Goal: Check status: Check status

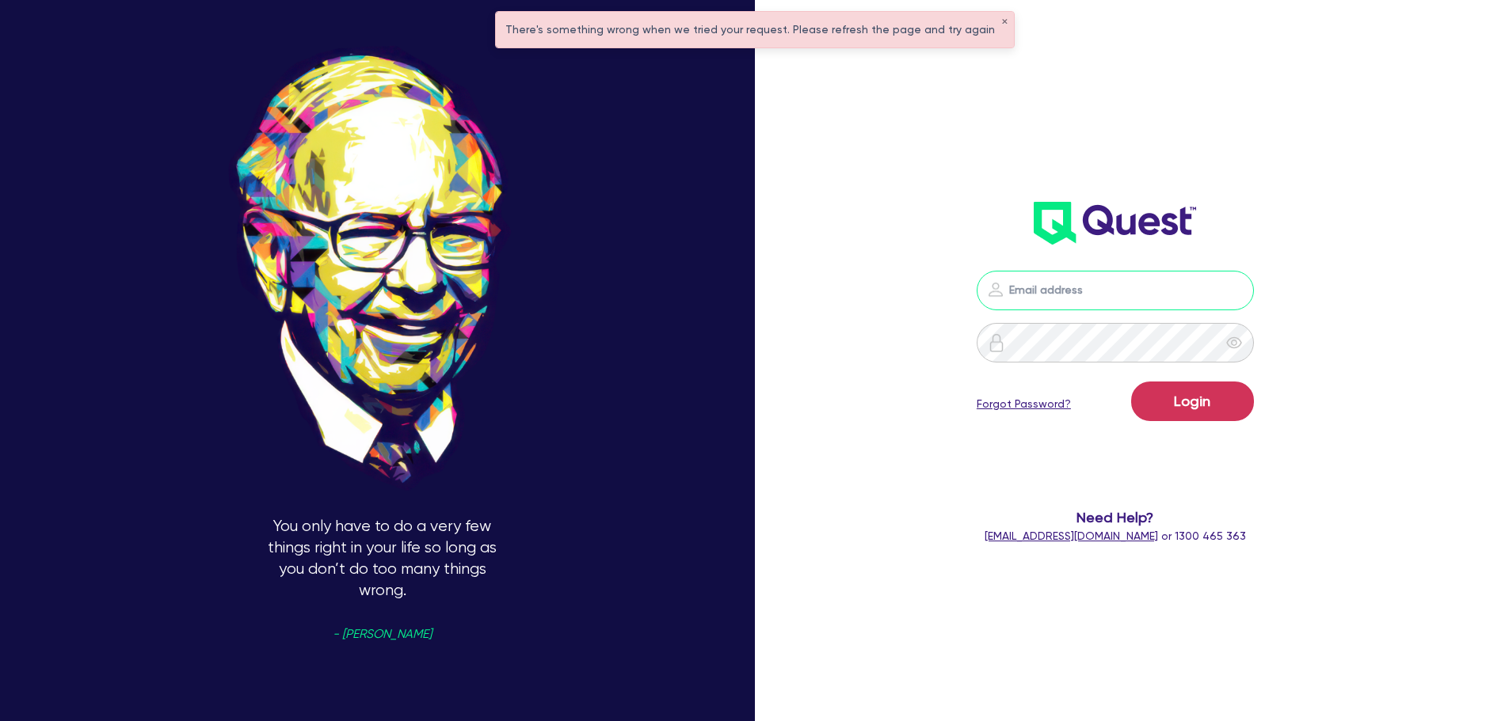
type input "[PERSON_NAME][EMAIL_ADDRESS][PERSON_NAME][DOMAIN_NAME]"
click at [1159, 394] on button "Login" at bounding box center [1192, 402] width 123 height 40
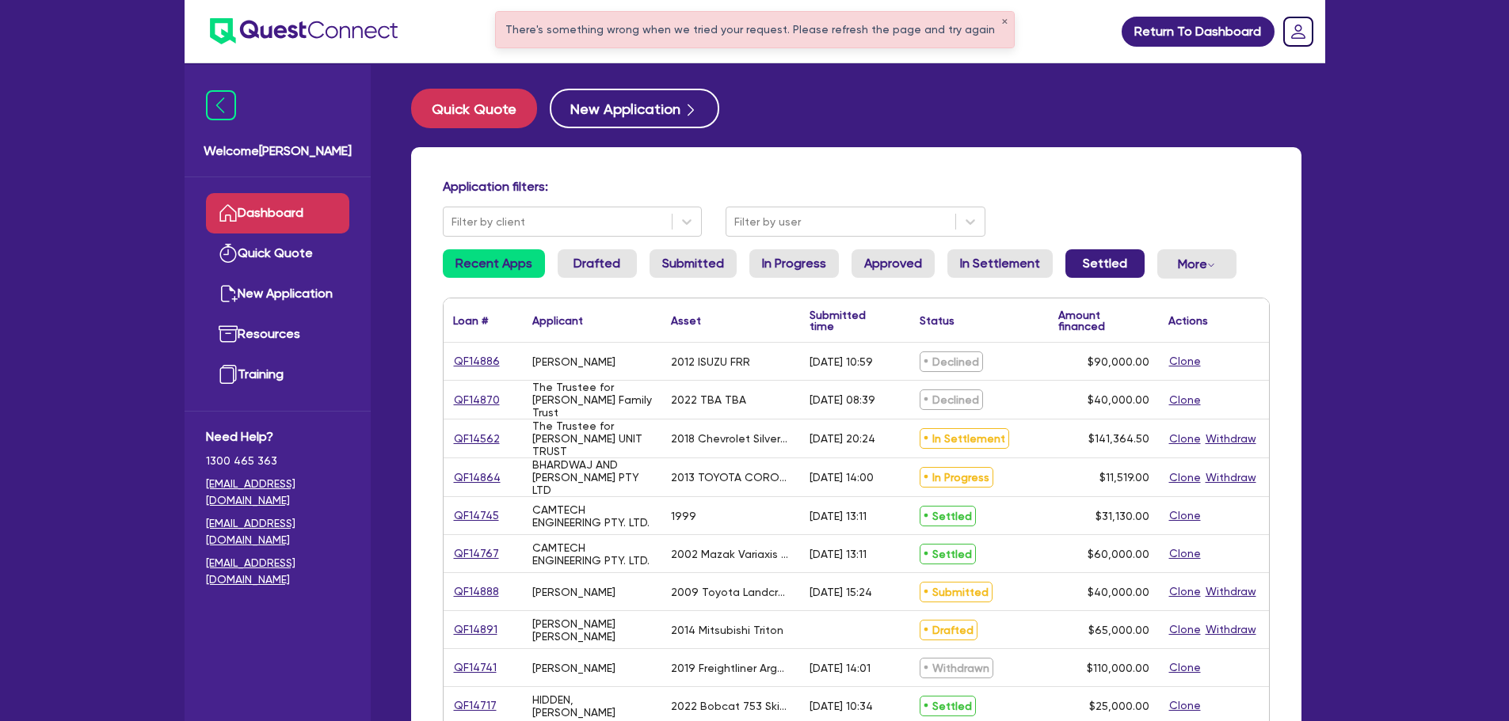
click at [1082, 266] on link "Settled" at bounding box center [1104, 263] width 79 height 29
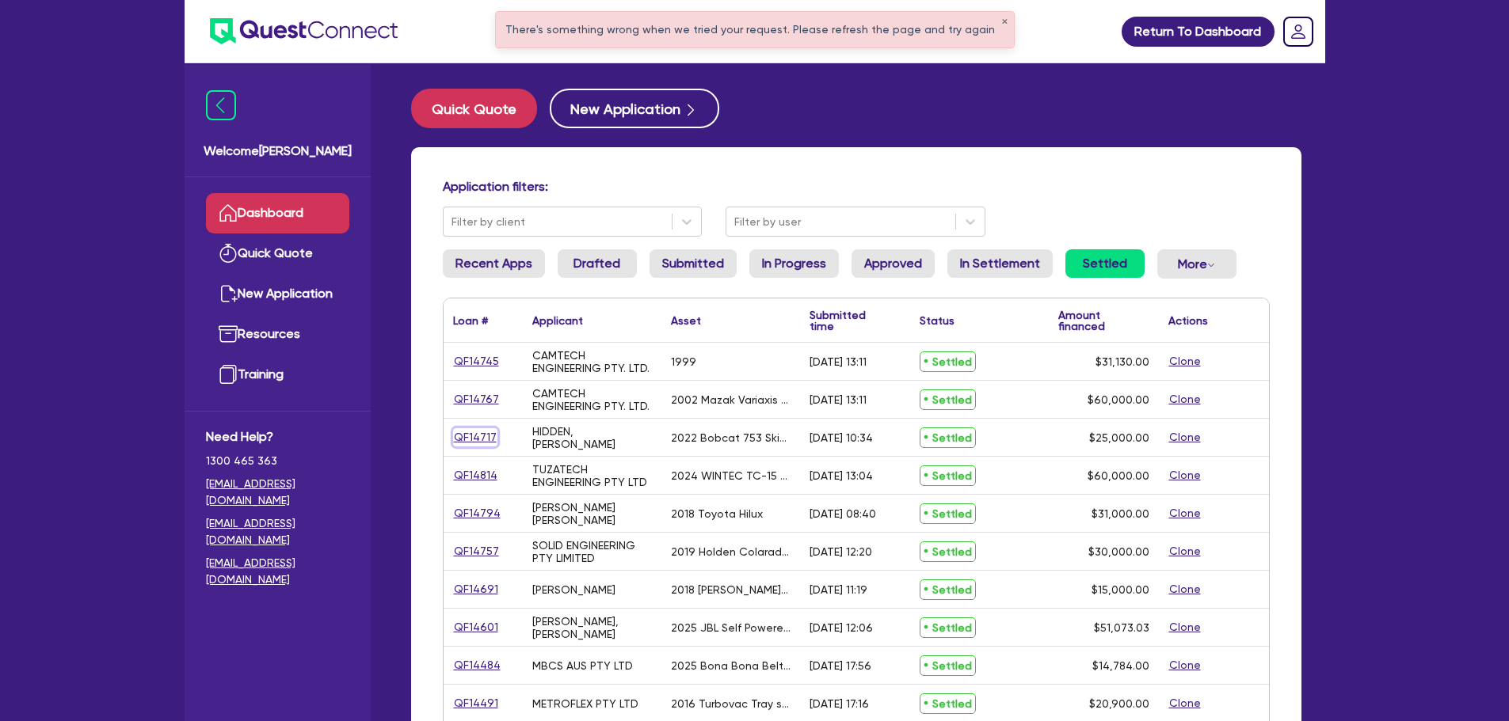
click at [482, 436] on link "QF14717" at bounding box center [475, 437] width 44 height 18
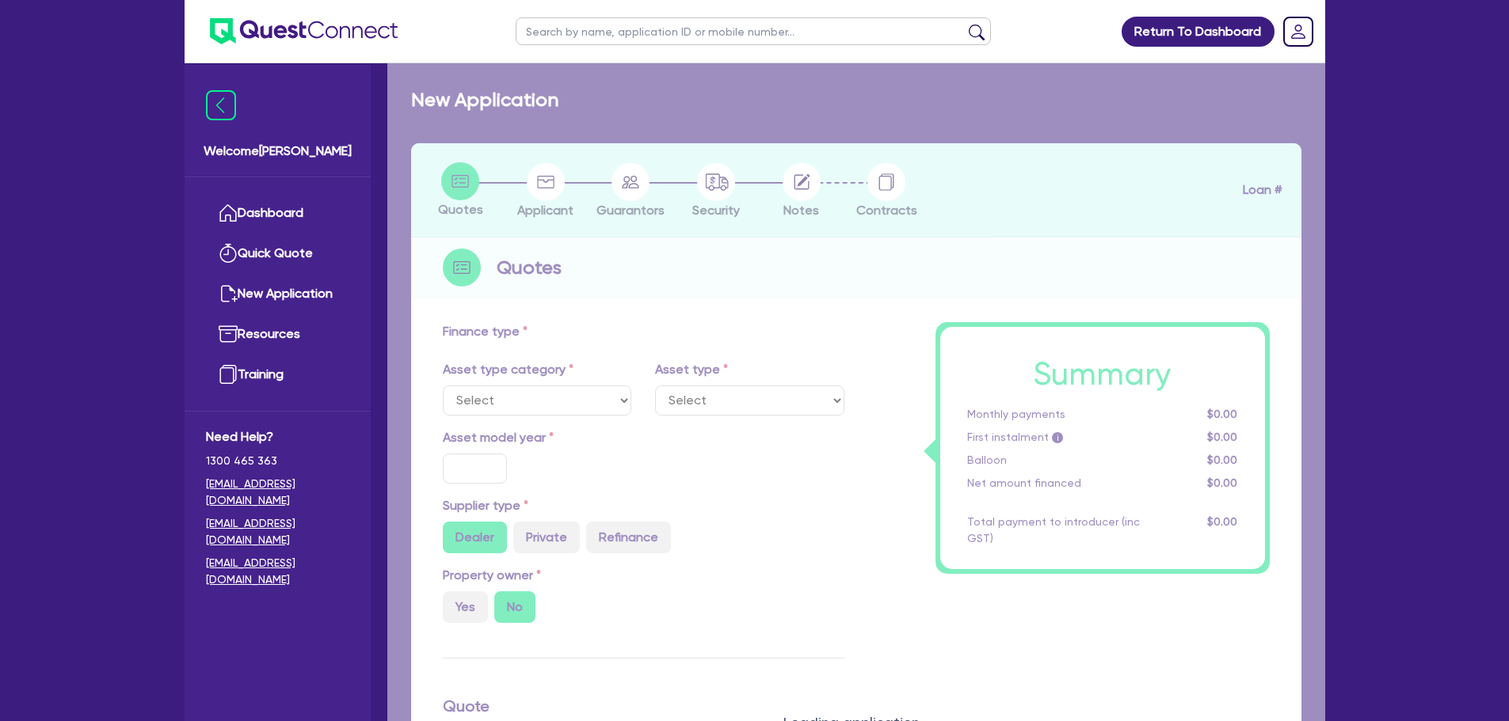
select select "PRIMARY_ASSETS"
type input "2022"
radio input "false"
radio input "true"
type input "25,000"
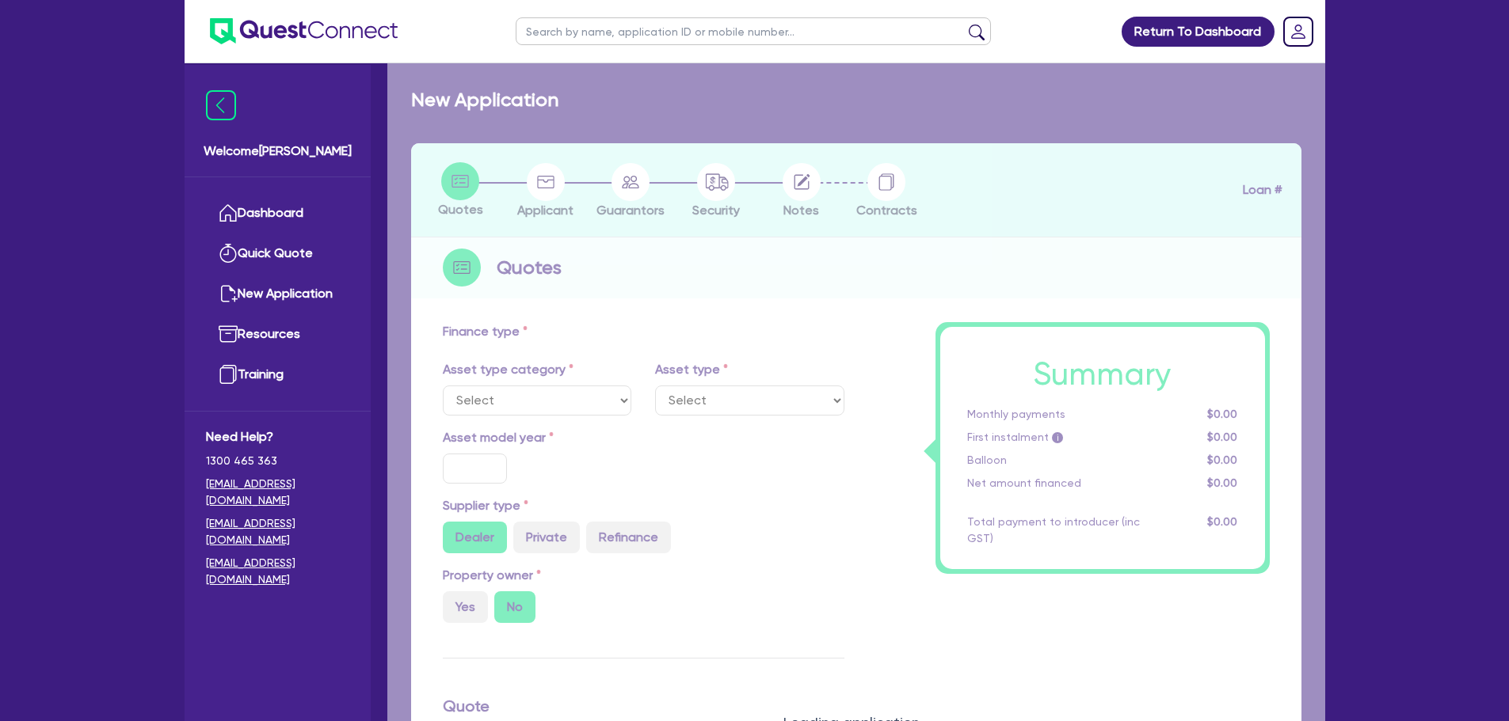
type input "9"
type input "2,250"
type input "17.95"
type input "2,500"
select select "YELLOW_GOODS_AND_EXCAVATORS"
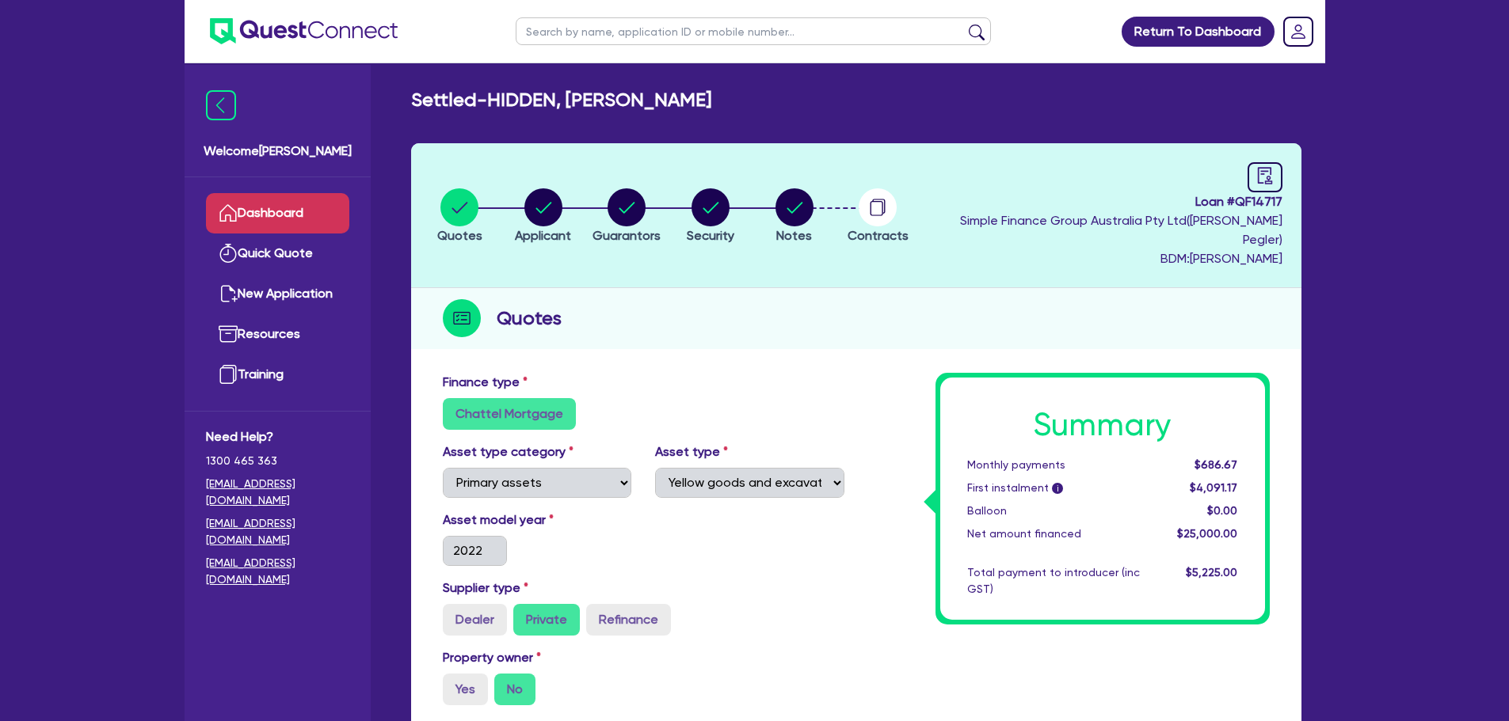
click at [261, 211] on link "Dashboard" at bounding box center [277, 213] width 143 height 40
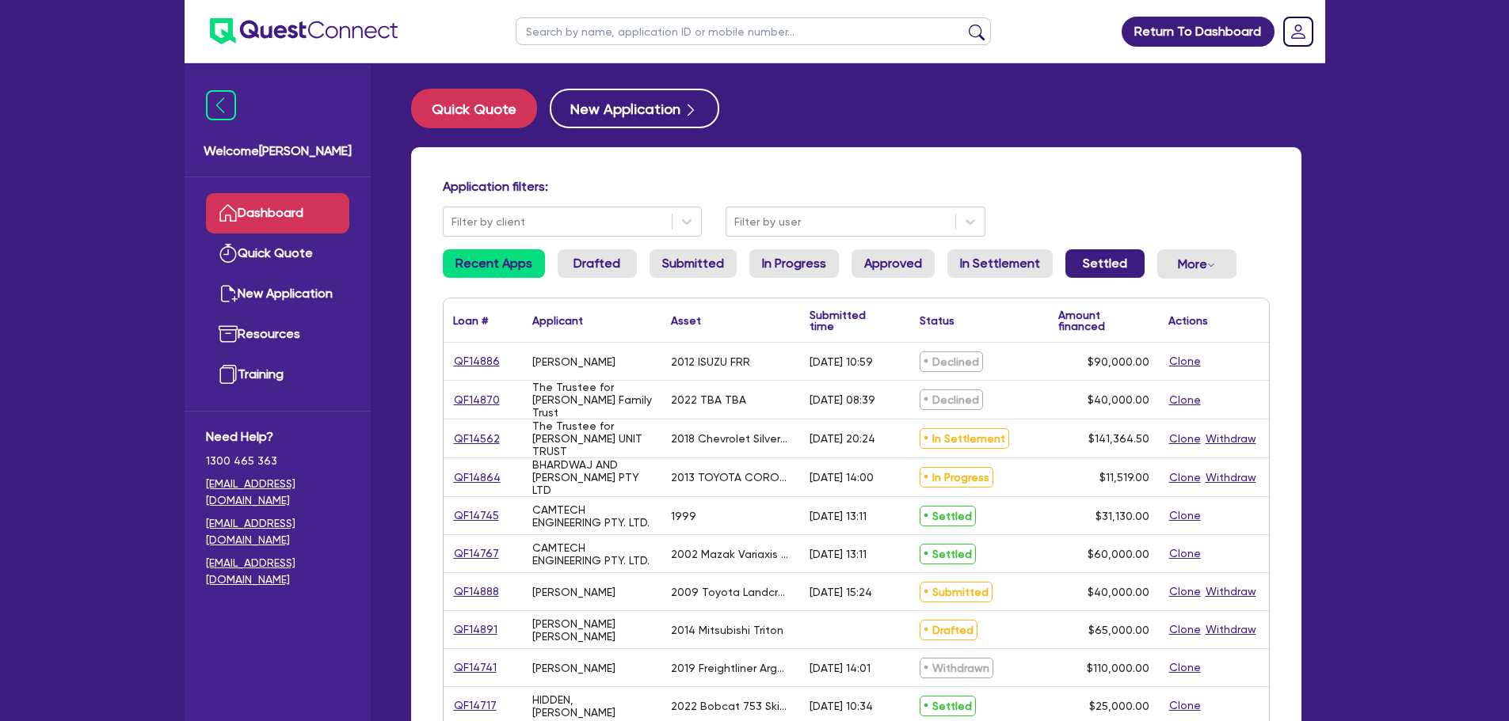
click at [1087, 259] on link "Settled" at bounding box center [1104, 263] width 79 height 29
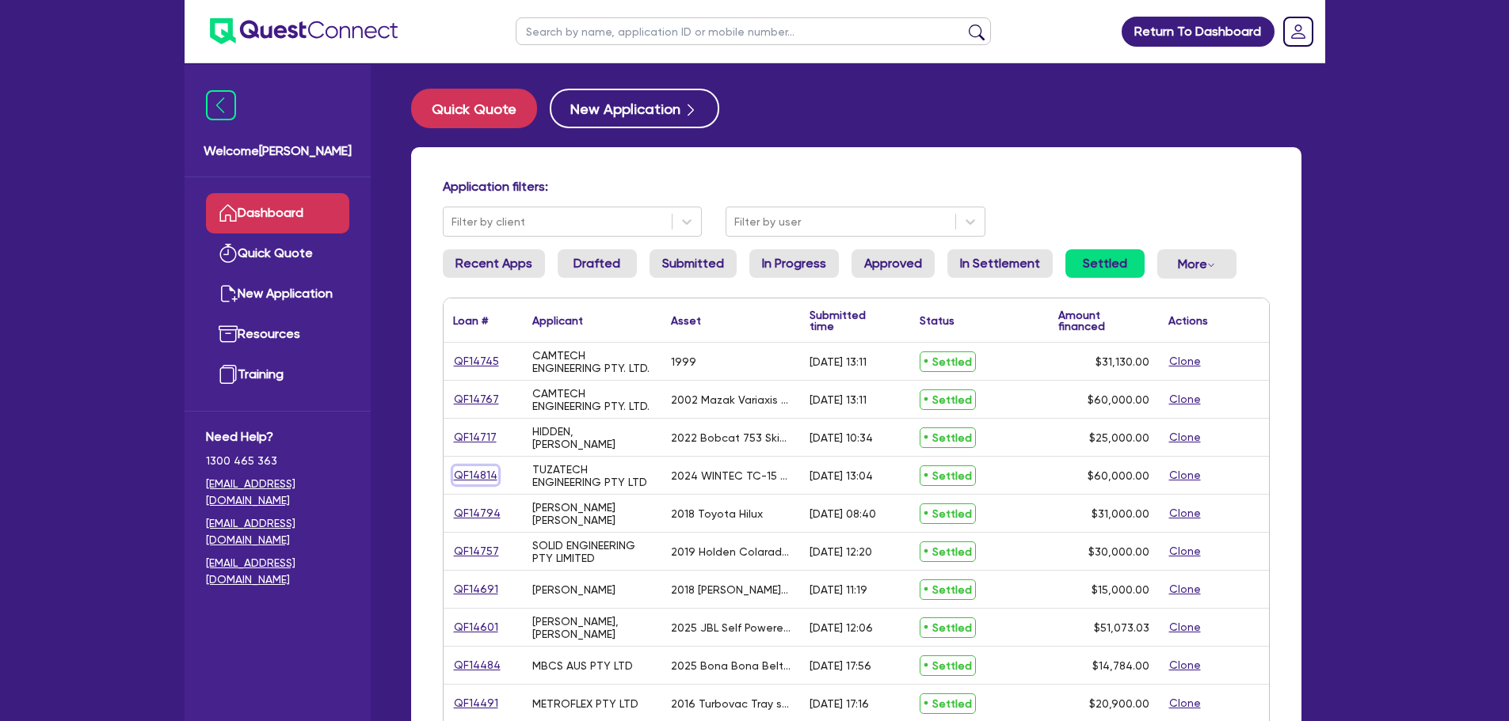
click at [485, 480] on link "QF14814" at bounding box center [475, 475] width 45 height 18
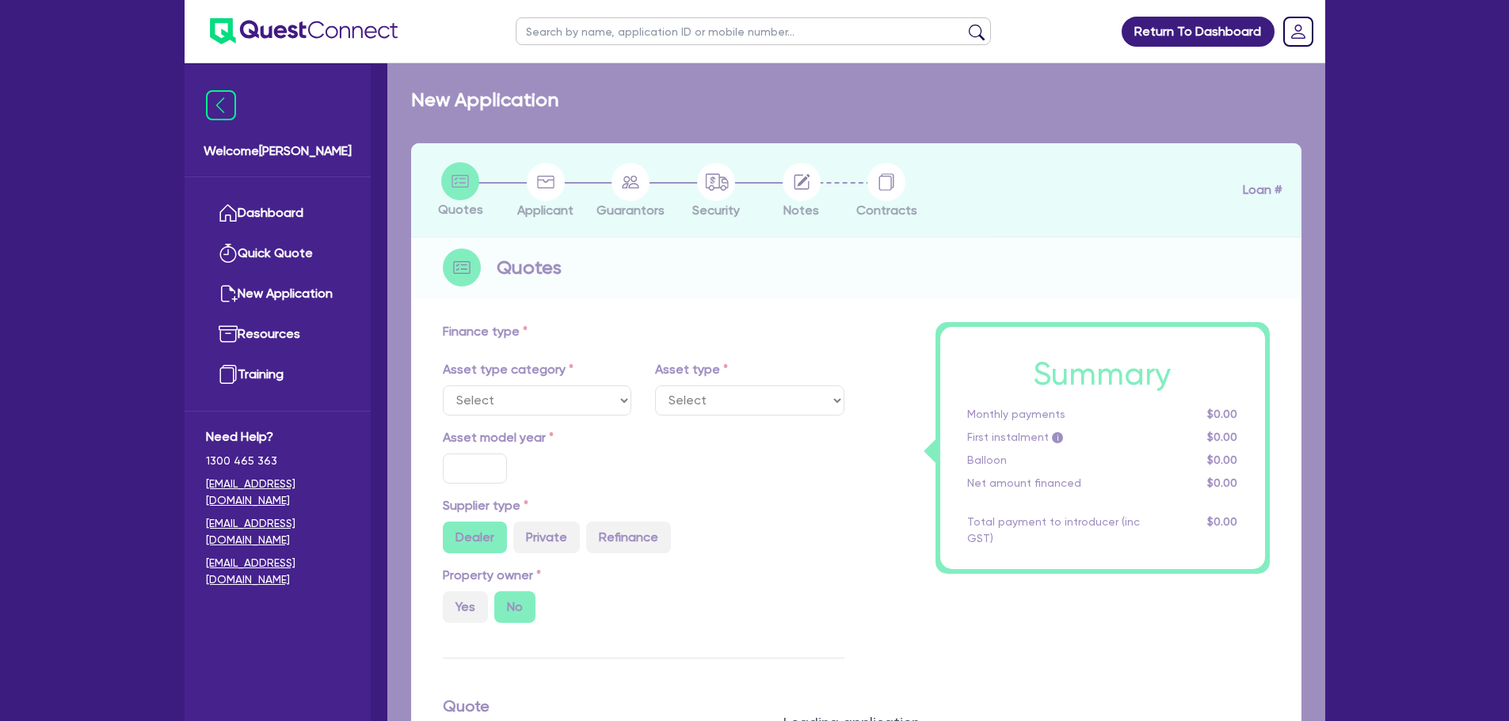
select select "SECONDARY_ASSETS"
type input "2024"
radio input "false"
radio input "true"
type input "60,000"
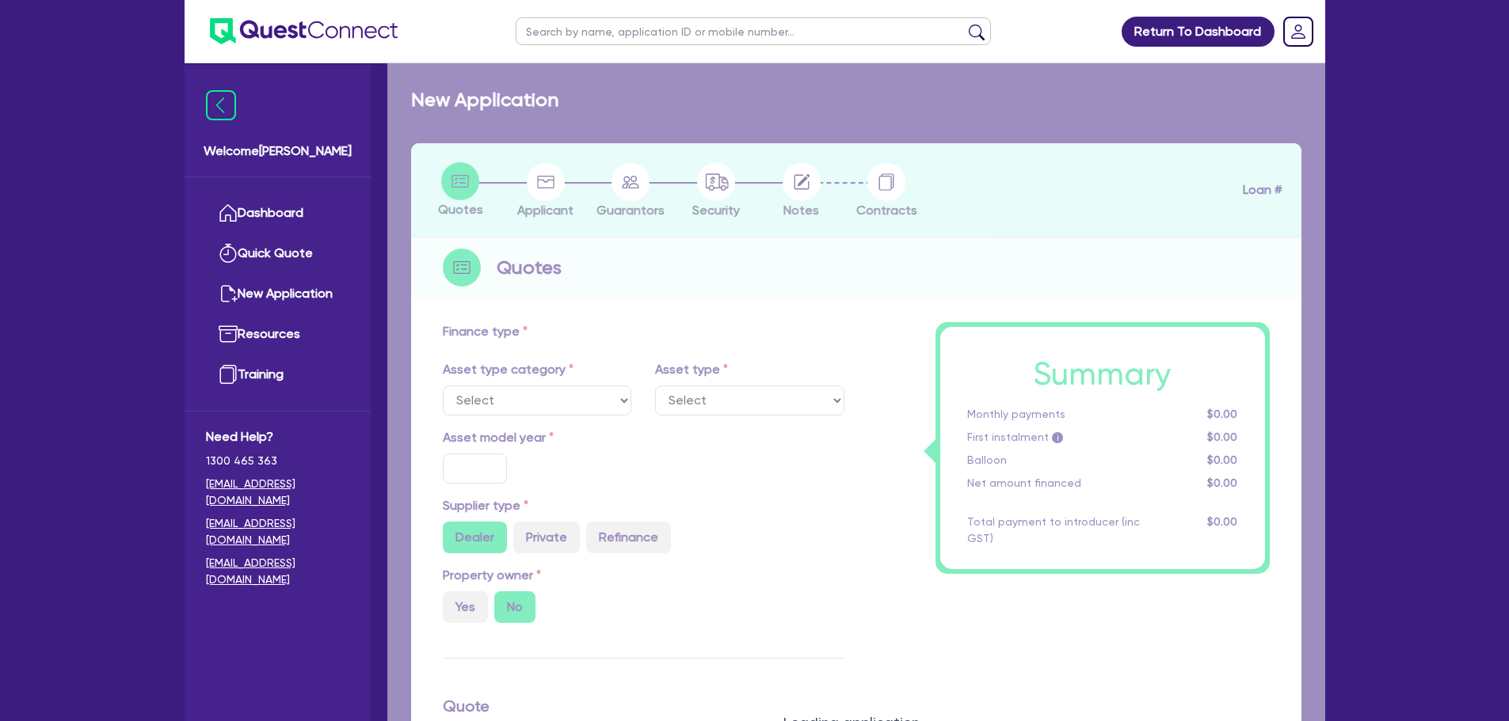
type input "11"
type input "6,600"
type input "18.45"
select select "CNC_AND_EDGE_BENDERS"
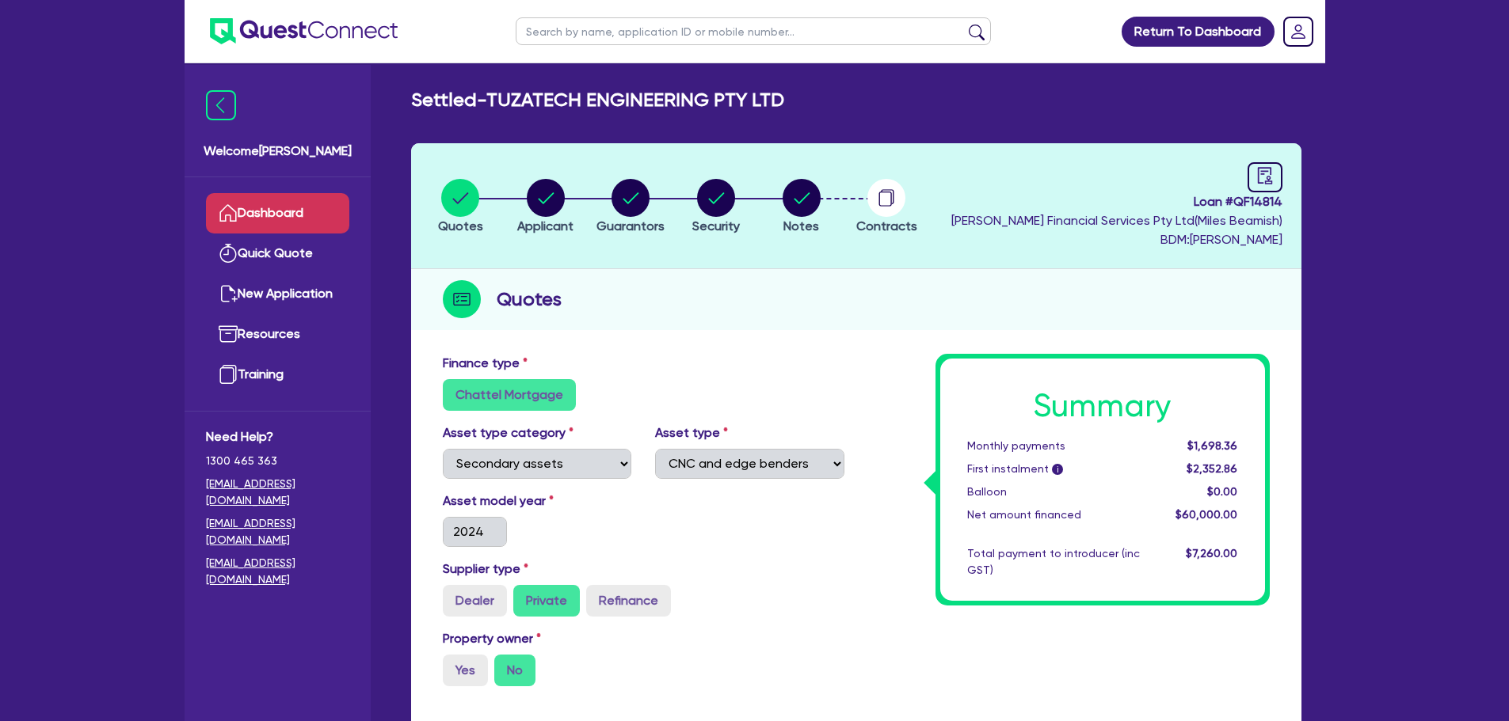
click at [289, 207] on link "Dashboard" at bounding box center [277, 213] width 143 height 40
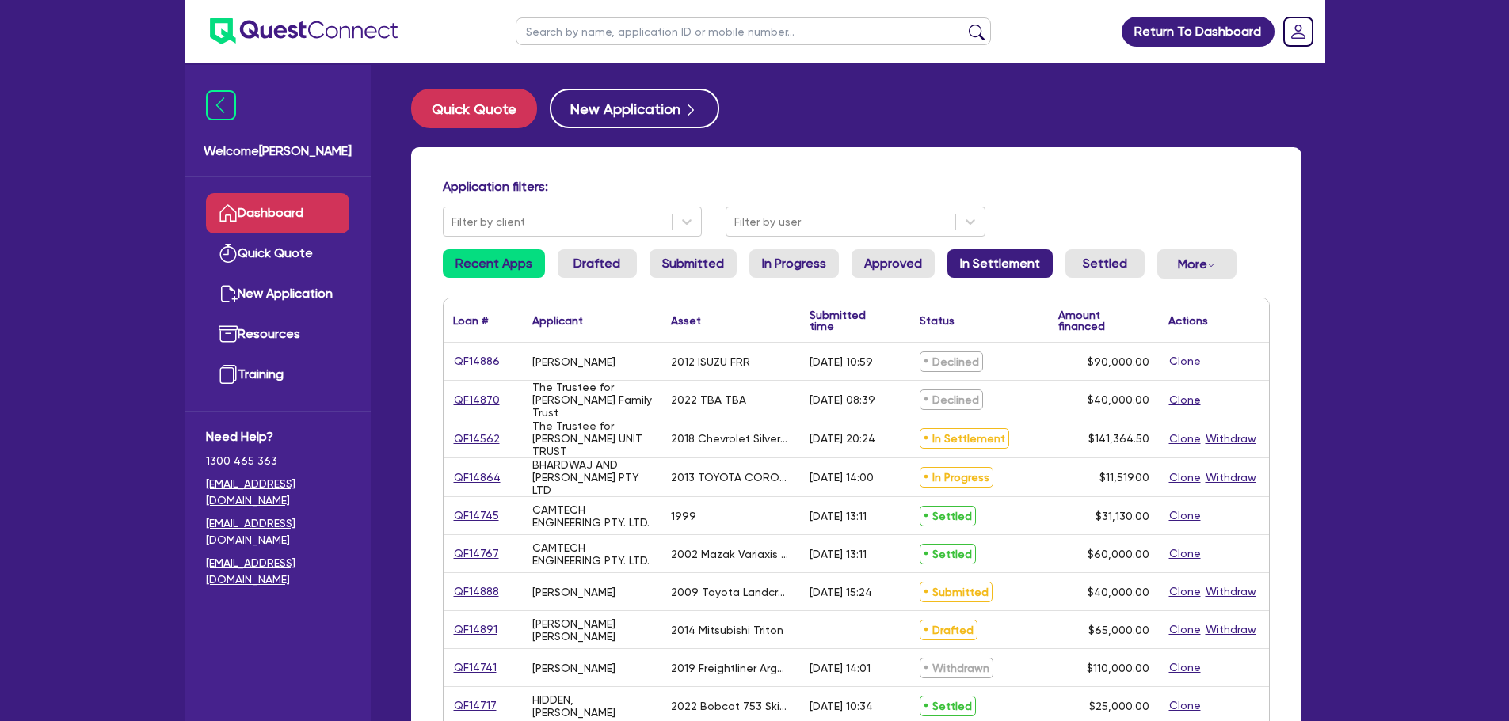
click at [998, 266] on link "In Settlement" at bounding box center [999, 263] width 105 height 29
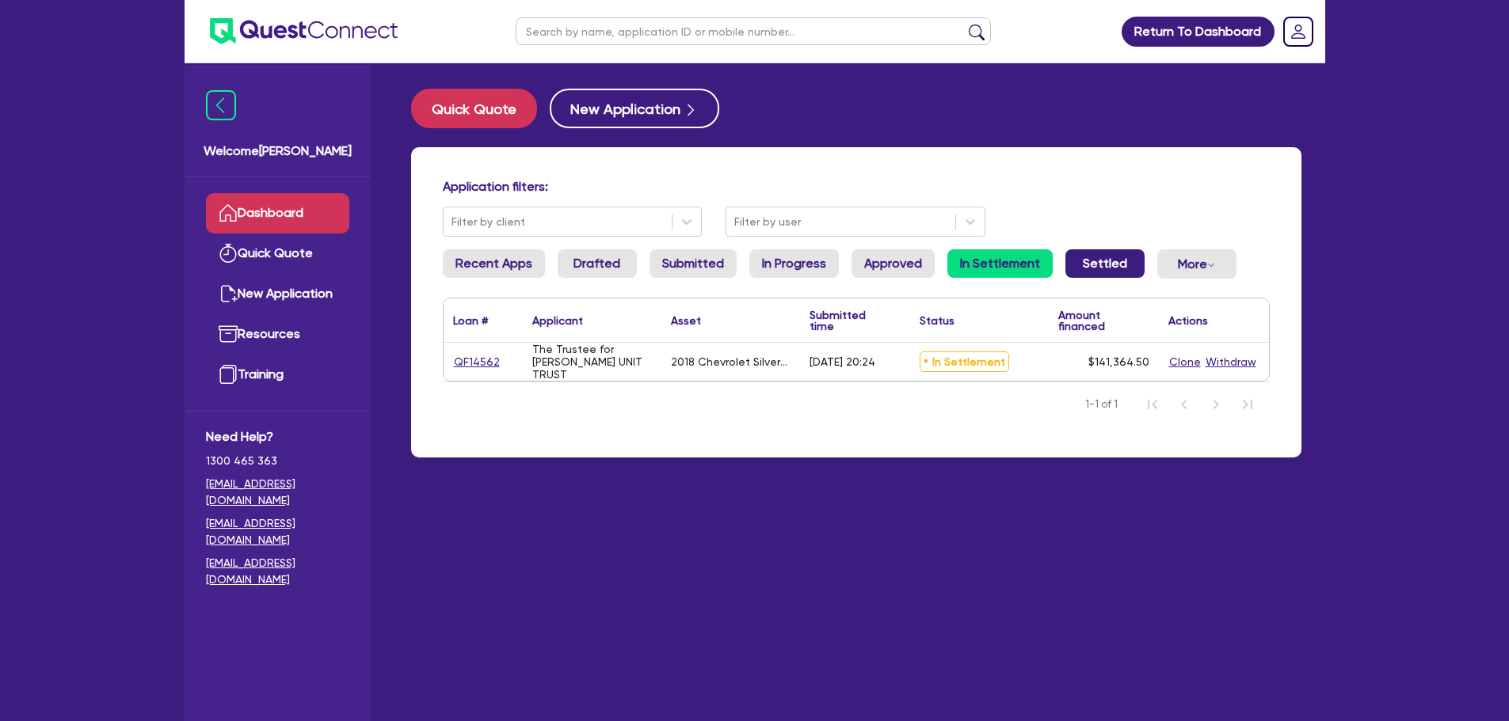
click at [1092, 265] on link "Settled" at bounding box center [1104, 263] width 79 height 29
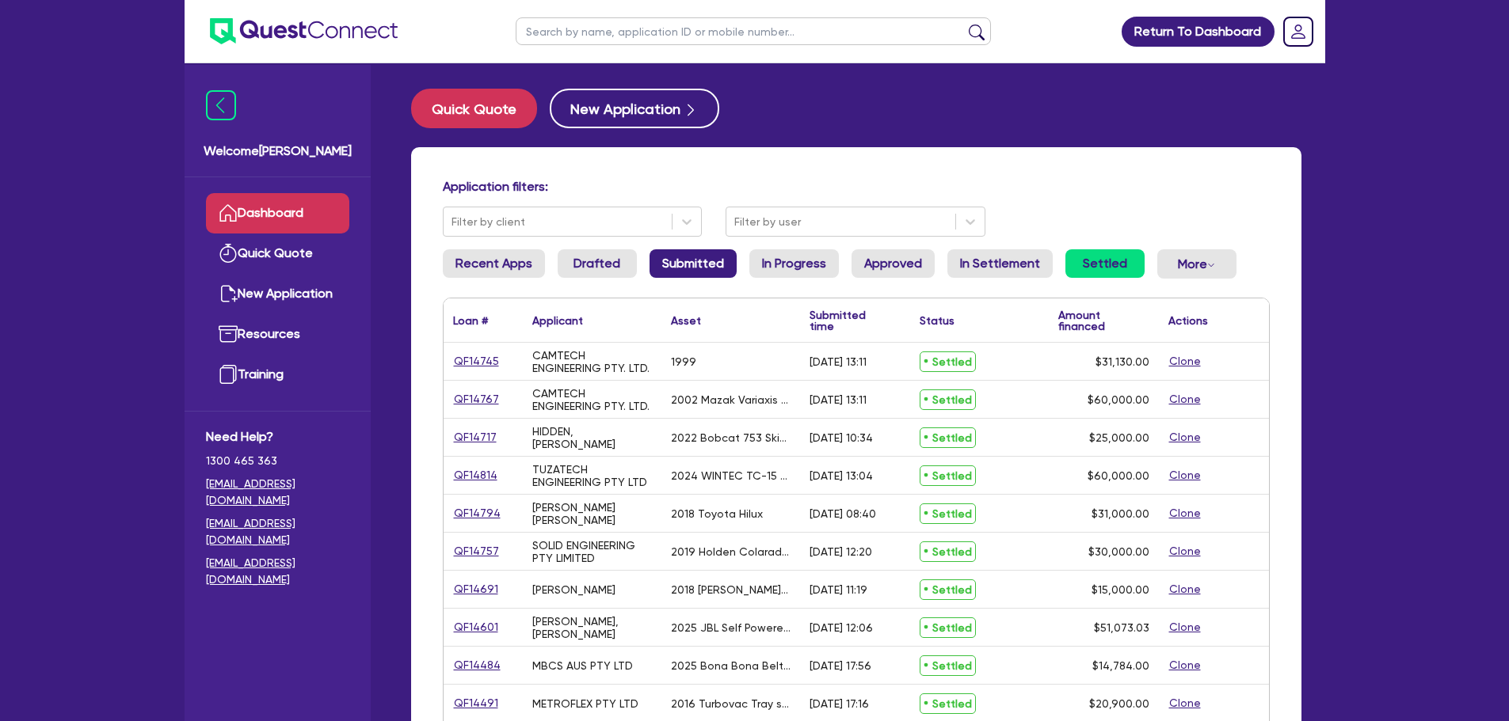
click at [729, 266] on link "Submitted" at bounding box center [692, 263] width 87 height 29
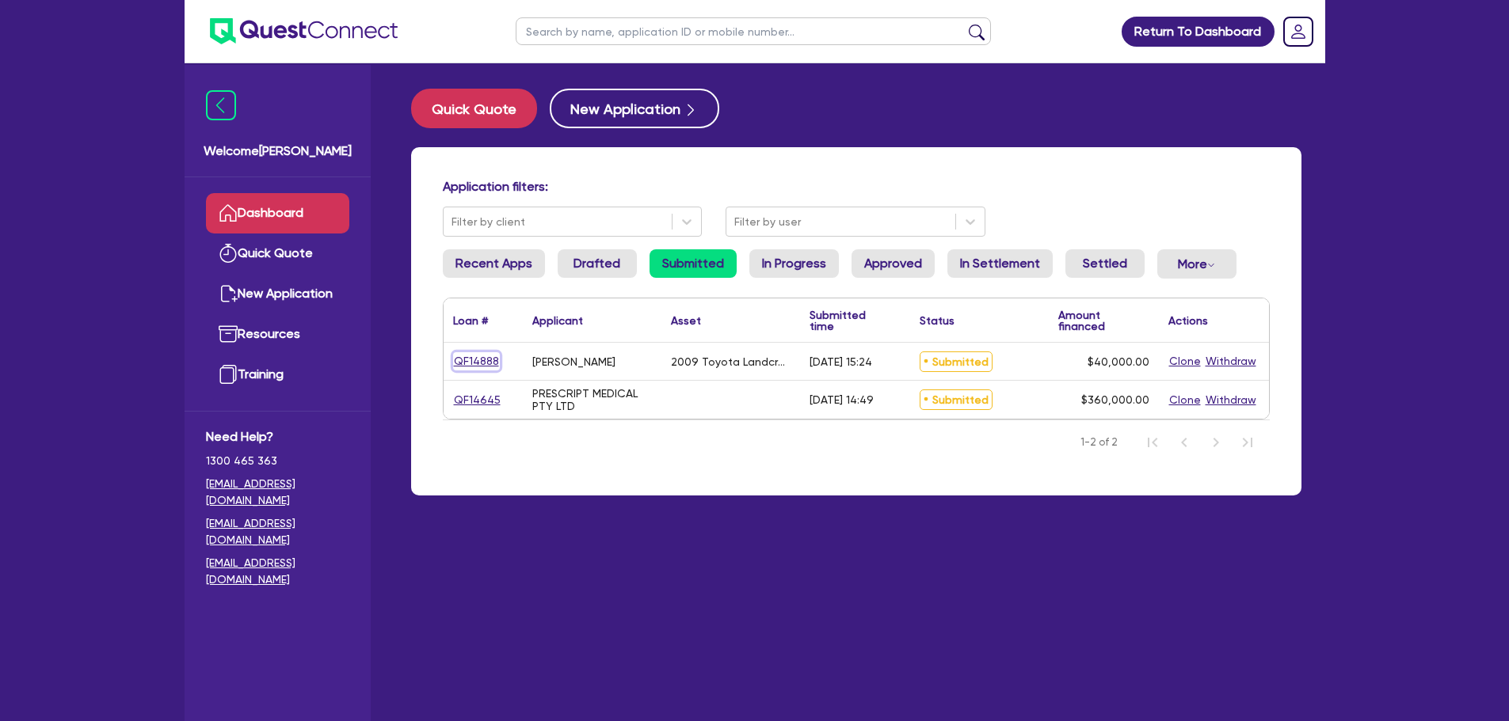
click at [485, 360] on link "QF14888" at bounding box center [476, 361] width 47 height 18
select select "CARS_AND_LIGHT_TRUCKS"
select select "PASSENGER_VEHICLES"
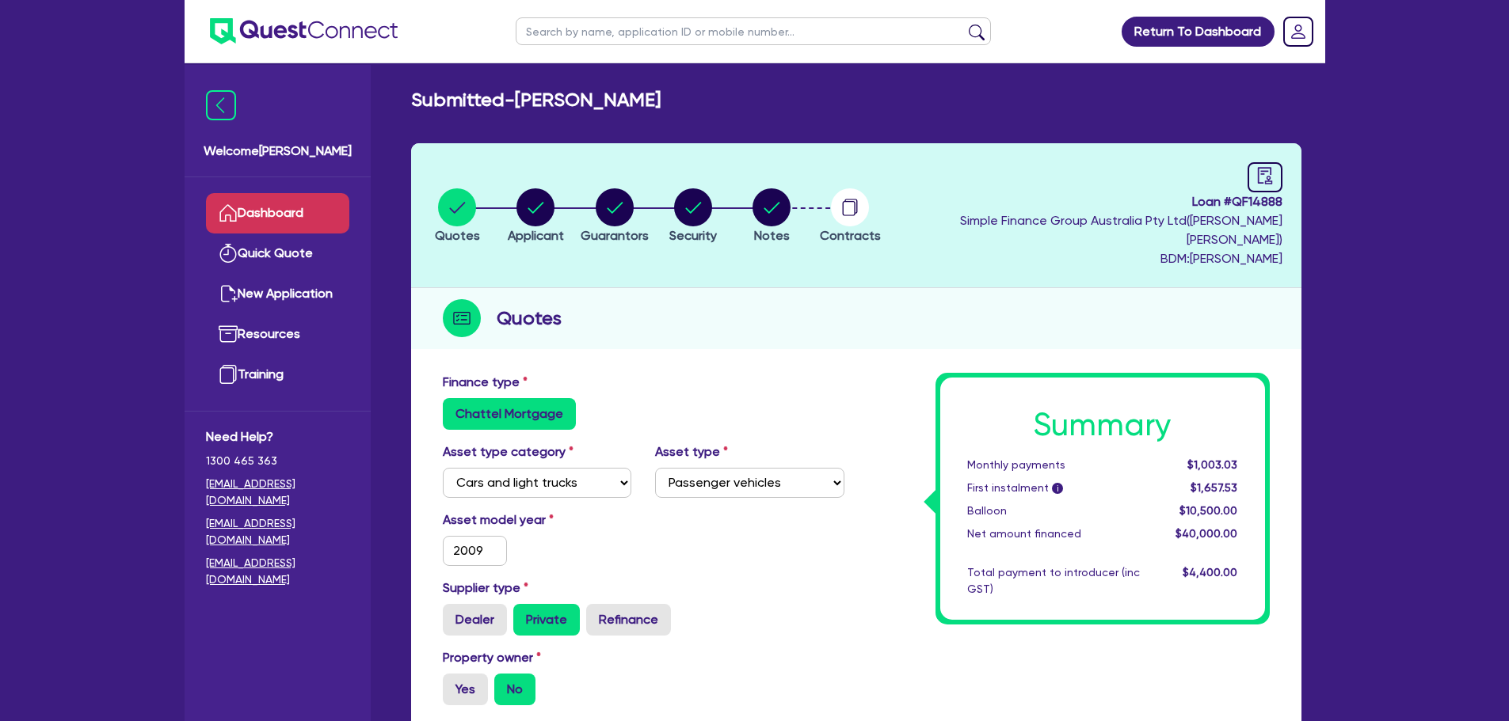
click at [303, 208] on link "Dashboard" at bounding box center [277, 213] width 143 height 40
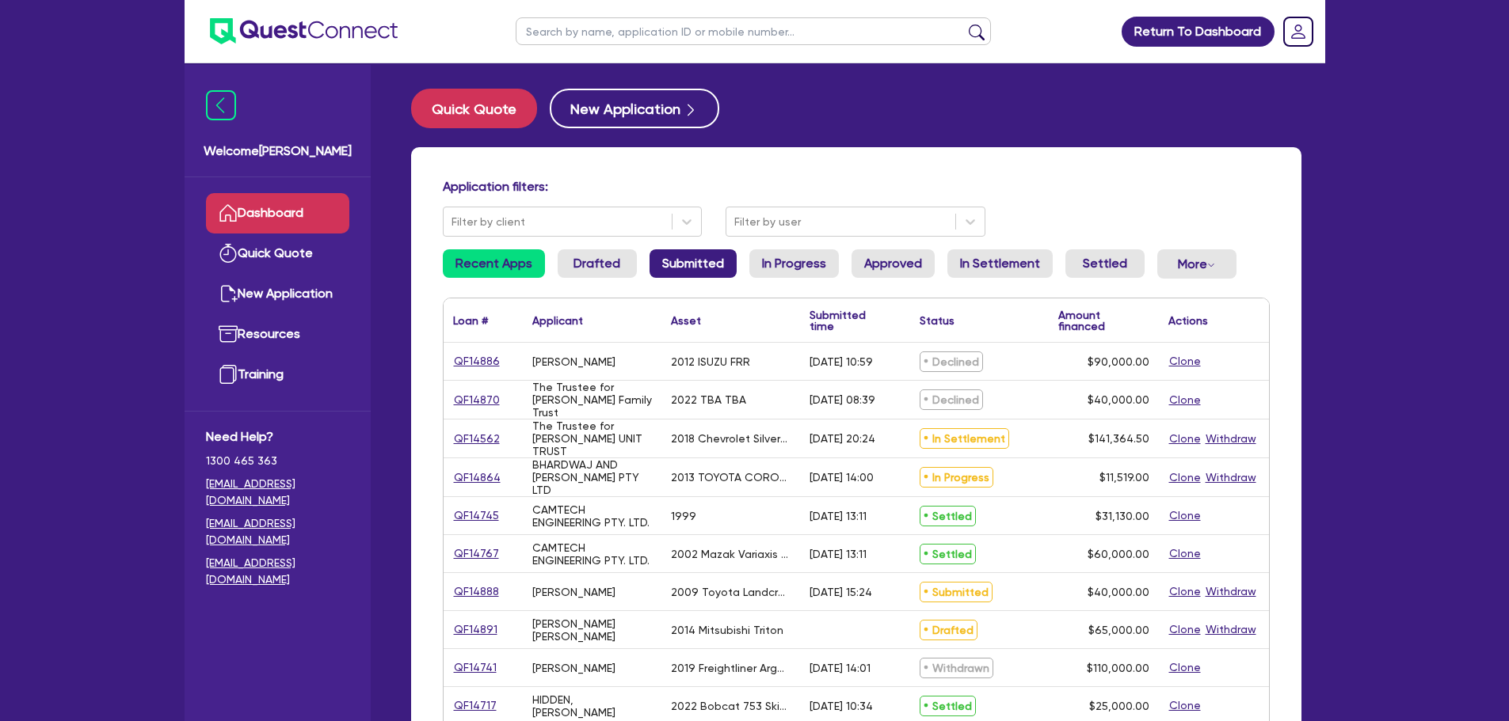
click at [658, 261] on link "Submitted" at bounding box center [692, 263] width 87 height 29
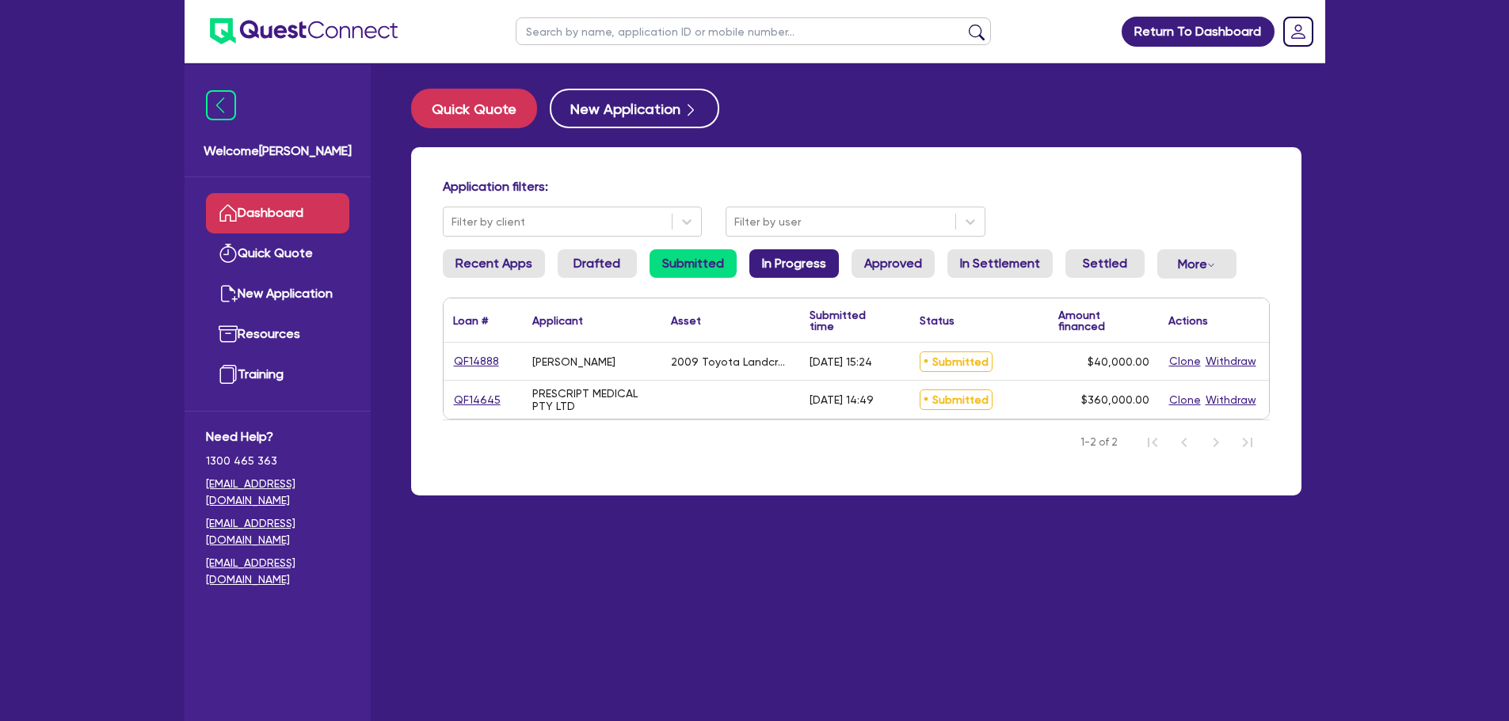
click at [763, 277] on link "In Progress" at bounding box center [793, 263] width 89 height 29
